Goal: Information Seeking & Learning: Check status

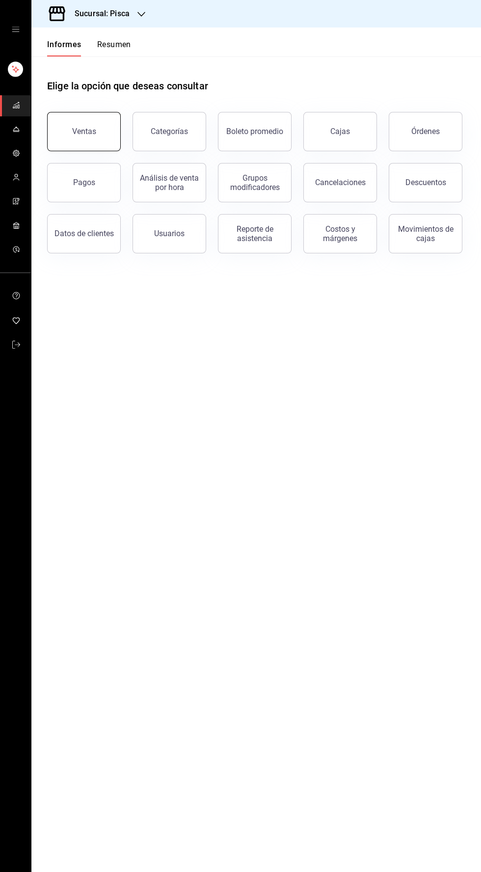
click at [74, 142] on button "Ventas" at bounding box center [84, 131] width 74 height 39
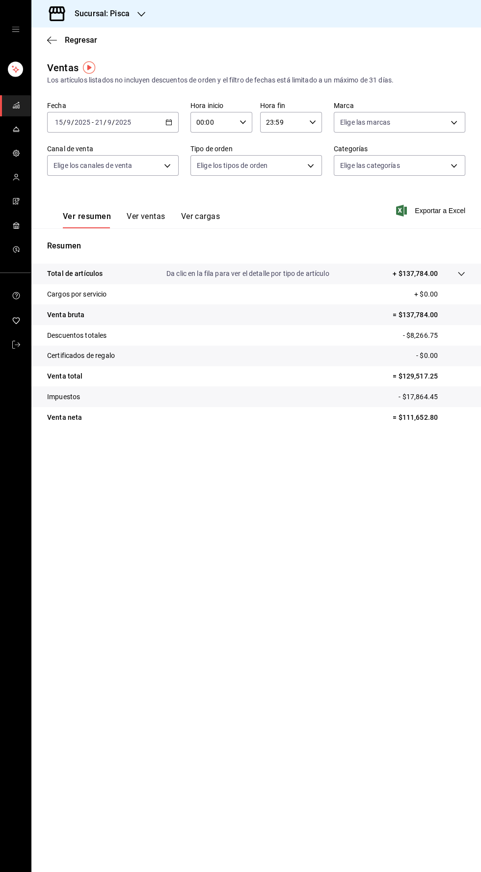
click at [129, 122] on input "2025" at bounding box center [123, 122] width 17 height 8
click at [53, 154] on li "Hoy" at bounding box center [94, 152] width 92 height 22
click at [158, 224] on button "Ver ventas" at bounding box center [146, 219] width 39 height 17
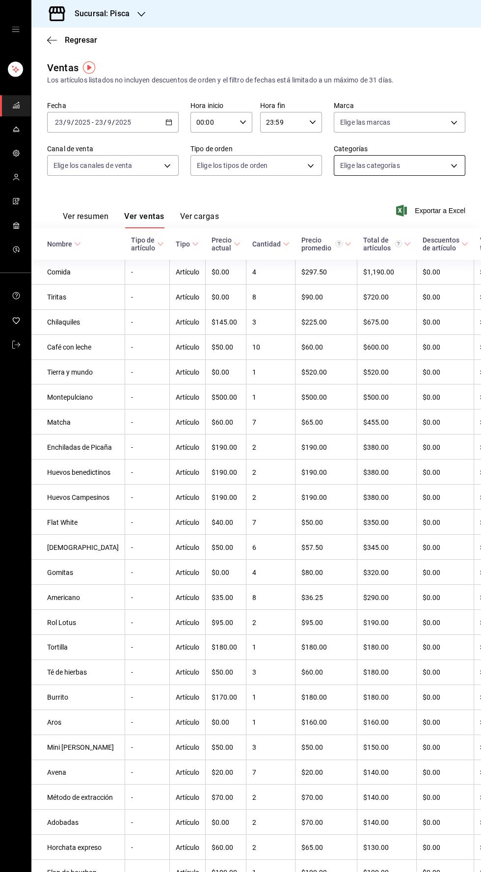
click at [396, 161] on body "Sucursal: Pisca Regresar Ventas Los artículos listados no incluyen descuentos d…" at bounding box center [240, 436] width 481 height 872
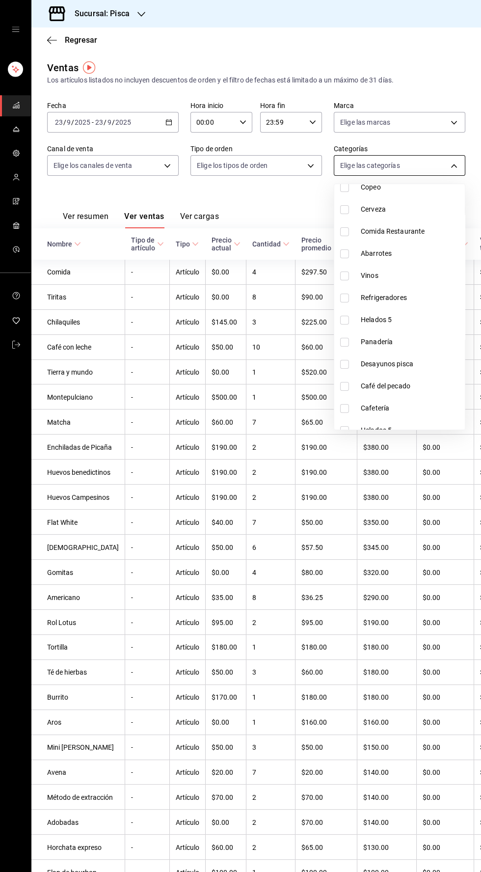
scroll to position [223, 0]
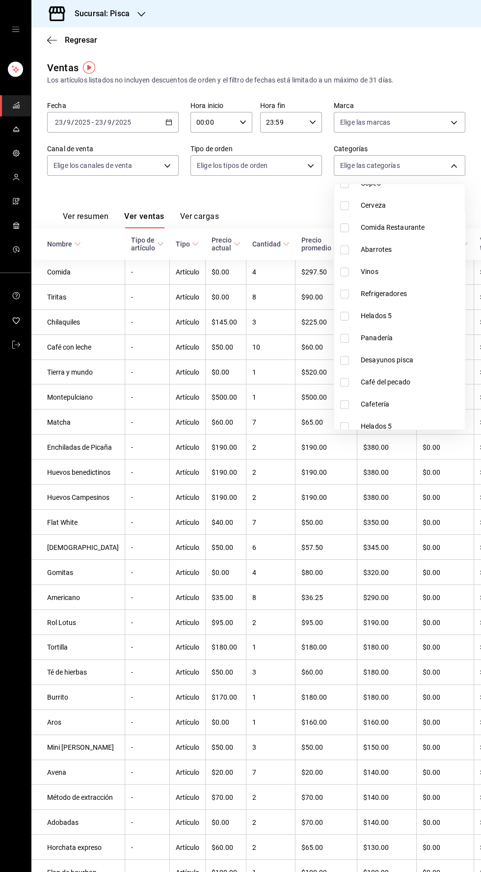
click at [344, 315] on input "checkbox" at bounding box center [344, 316] width 9 height 9
checkbox input "true"
type input "2e004ecd-0e99-4f20-a2e6-b893d6da9dab"
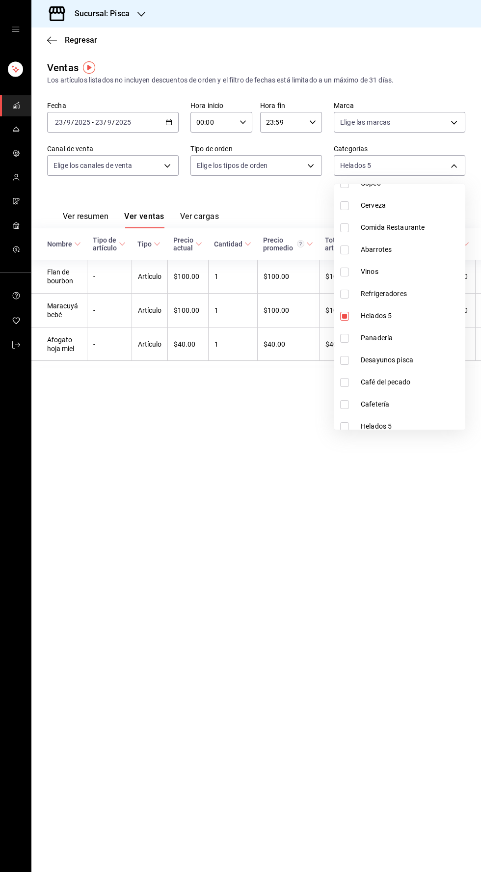
click at [343, 716] on div at bounding box center [240, 436] width 481 height 872
